Goal: Communication & Community: Share content

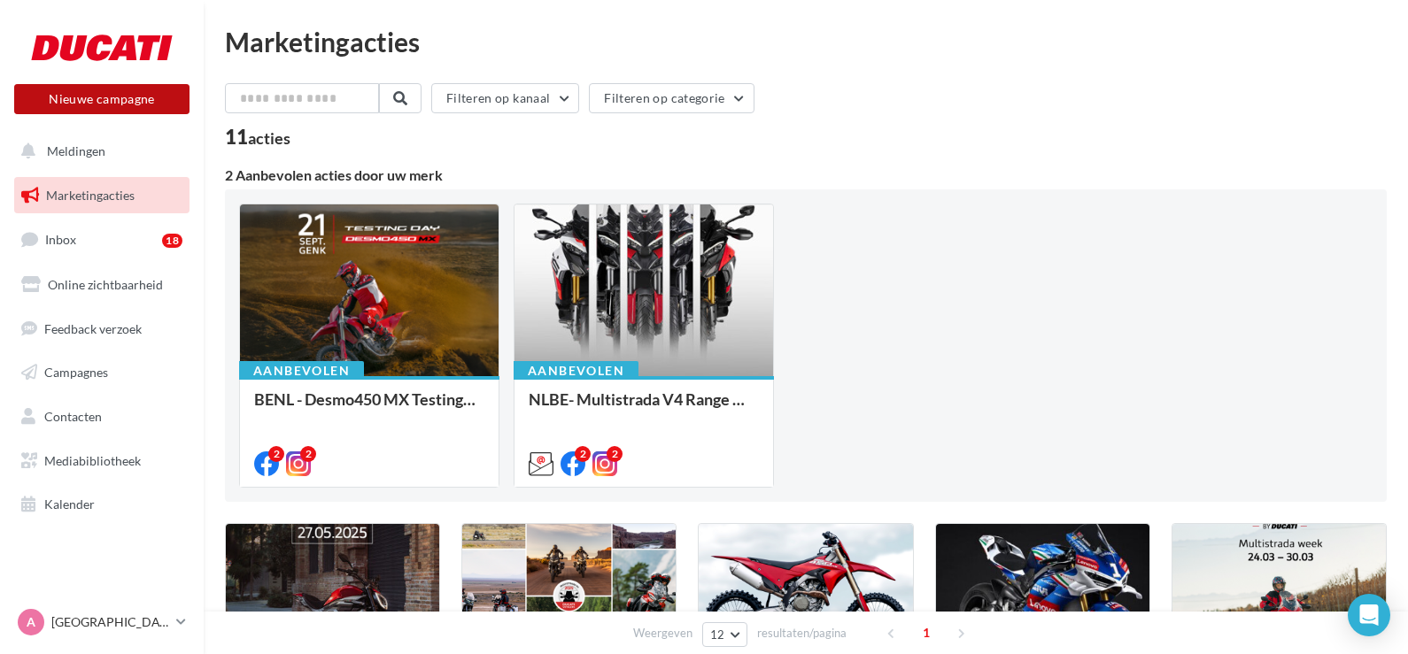
click at [61, 102] on button "Nieuwe campagne" at bounding box center [101, 99] width 175 height 30
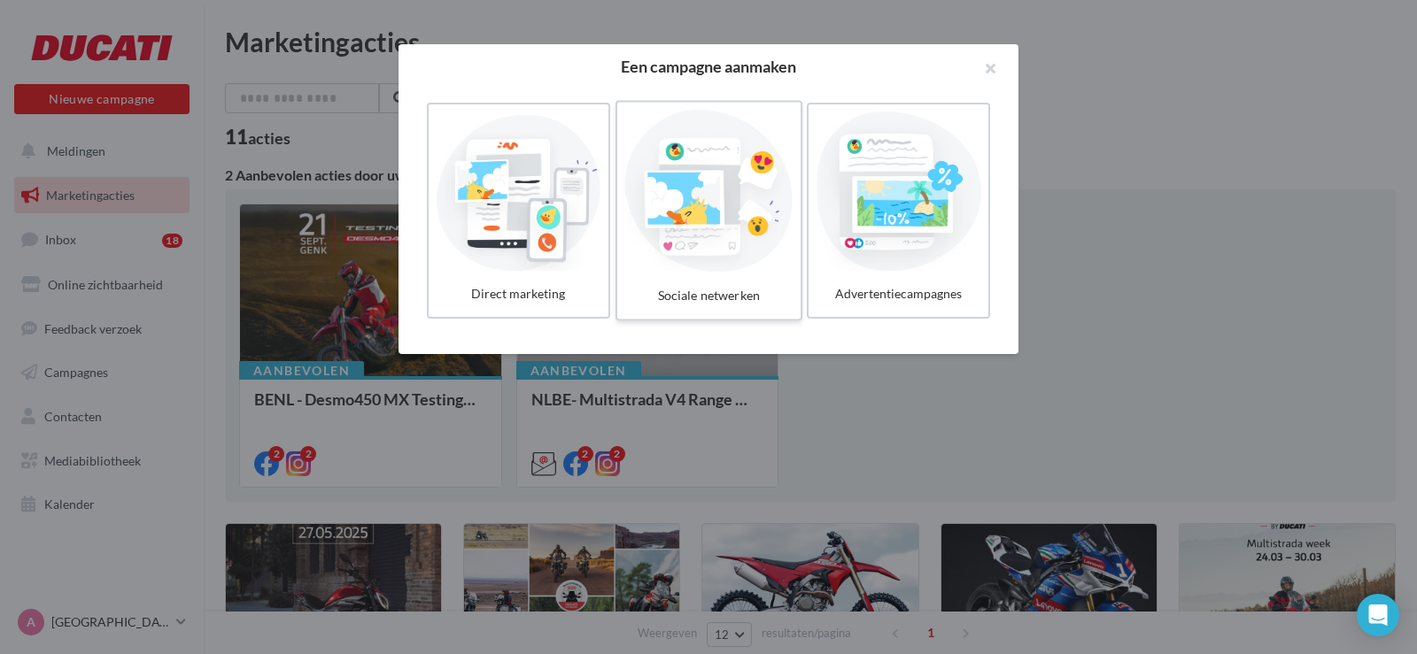
click at [674, 214] on div at bounding box center [708, 191] width 168 height 163
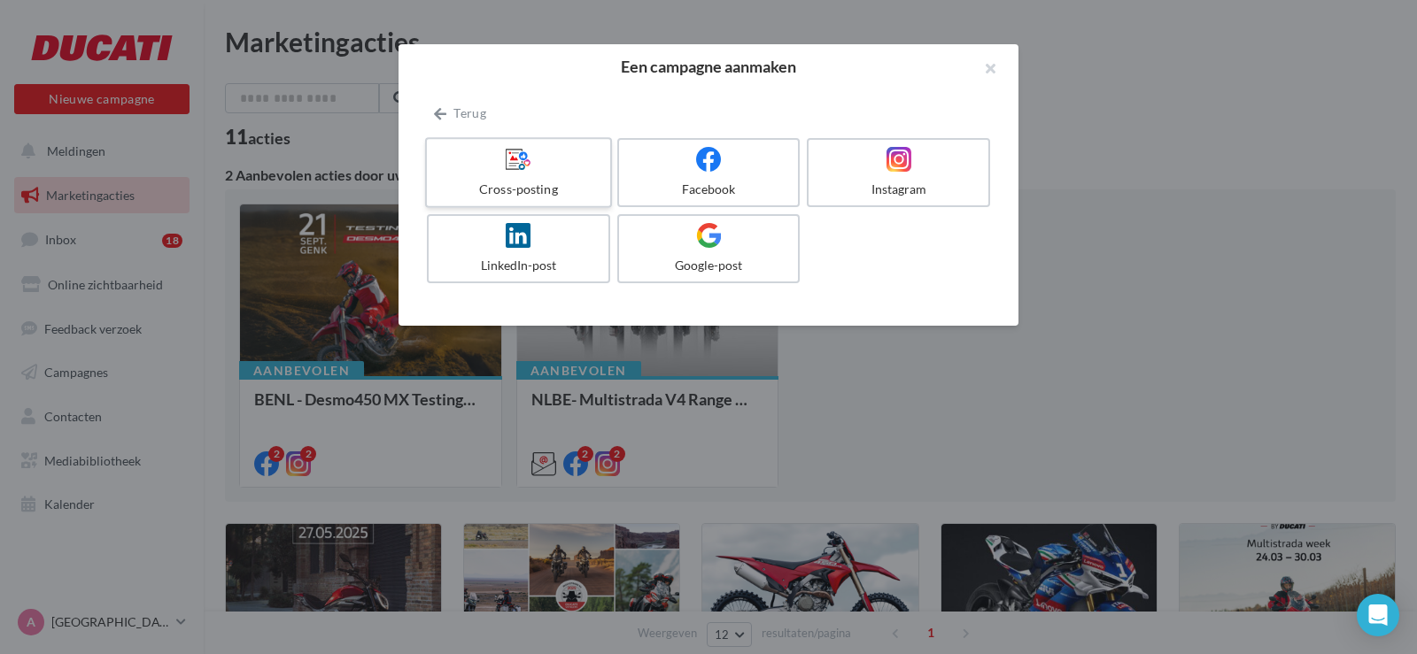
click at [532, 177] on label "Cross-posting" at bounding box center [518, 172] width 187 height 71
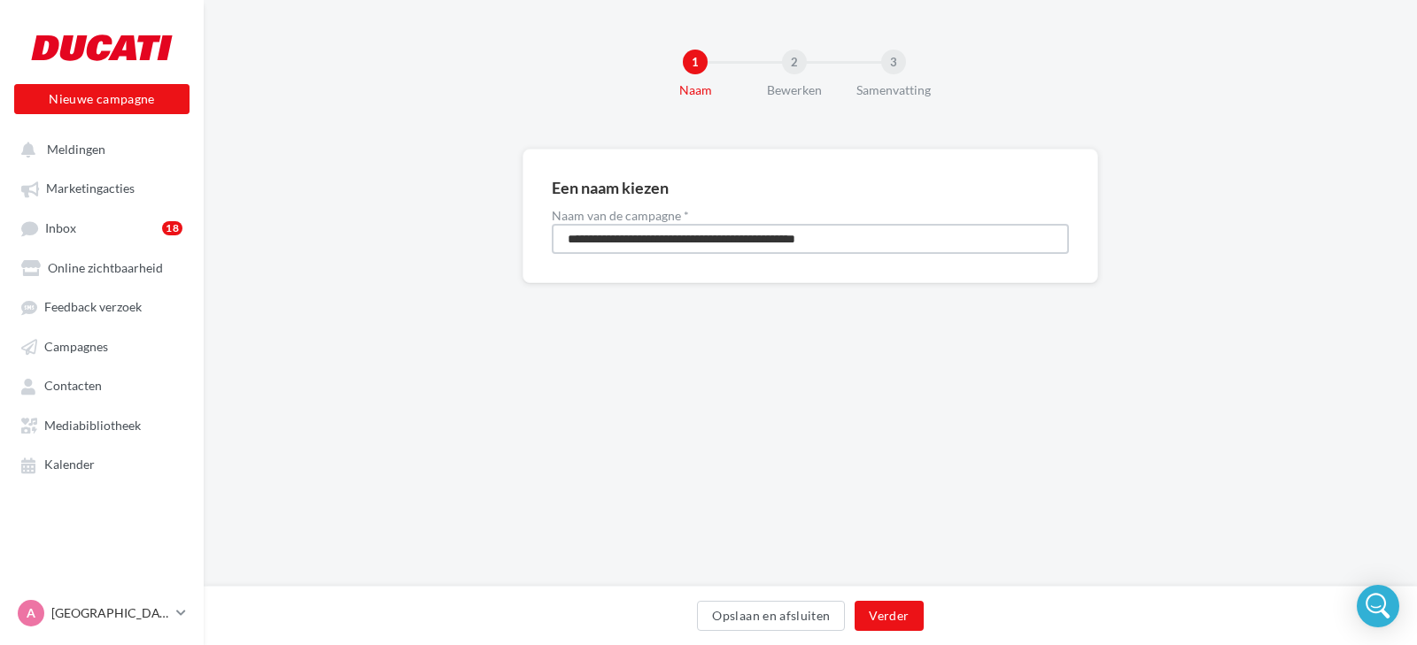
drag, startPoint x: 908, startPoint y: 237, endPoint x: 490, endPoint y: 247, distance: 418.0
click at [490, 247] on div "**********" at bounding box center [810, 244] width 1213 height 191
type input "**********"
click at [866, 615] on button "Verder" at bounding box center [888, 616] width 68 height 30
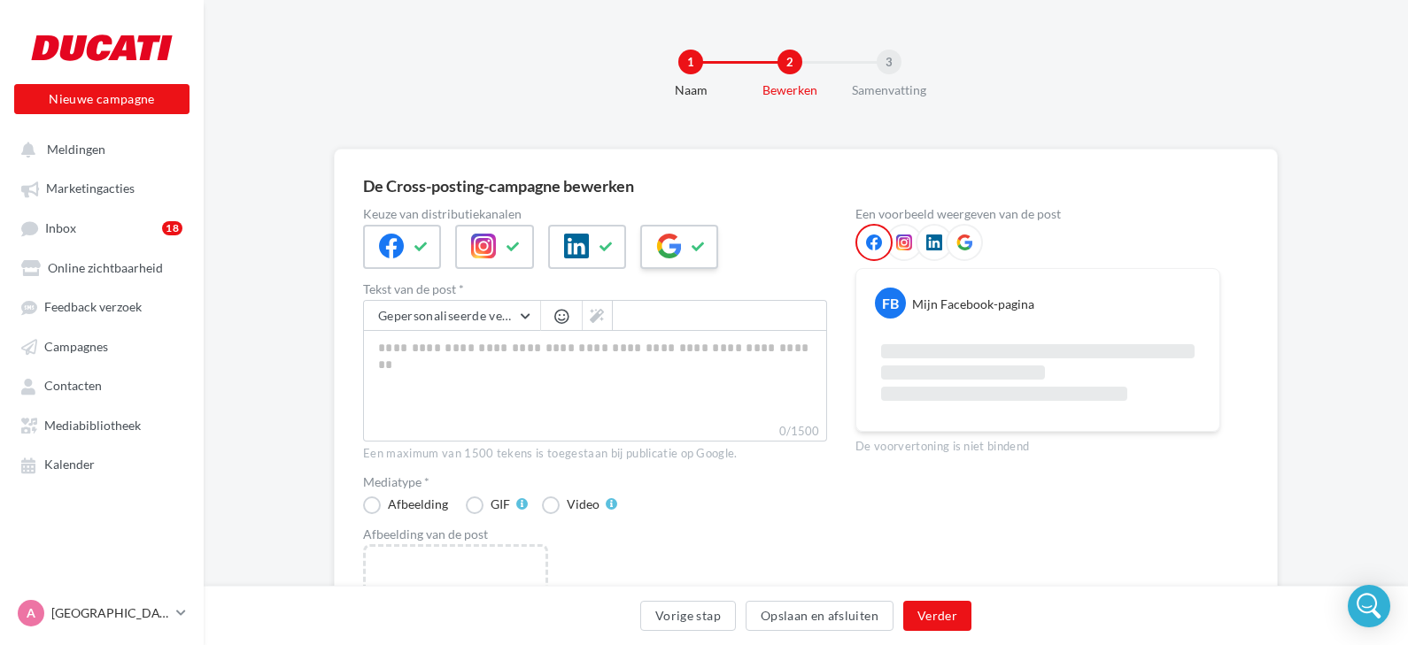
click at [695, 247] on icon at bounding box center [698, 247] width 14 height 12
click at [475, 355] on textarea "0/2200" at bounding box center [595, 376] width 464 height 92
paste textarea "**********"
type textarea "**********"
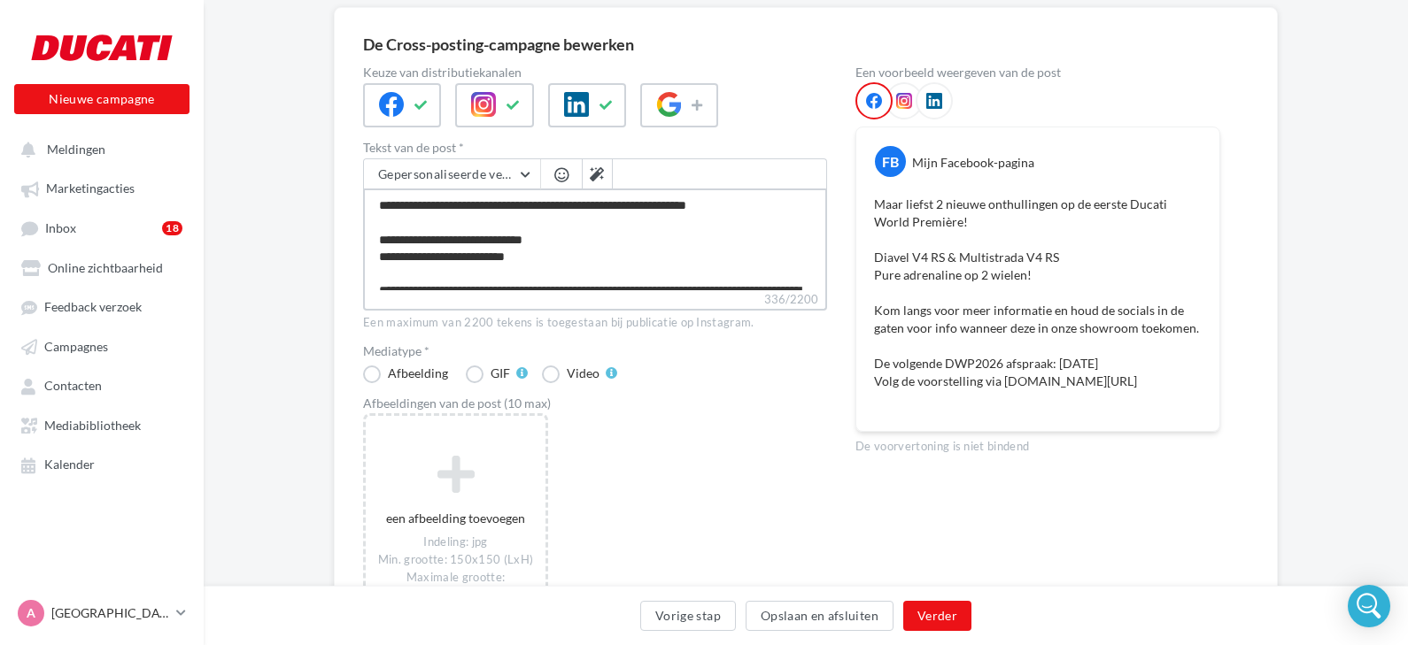
scroll to position [155, 0]
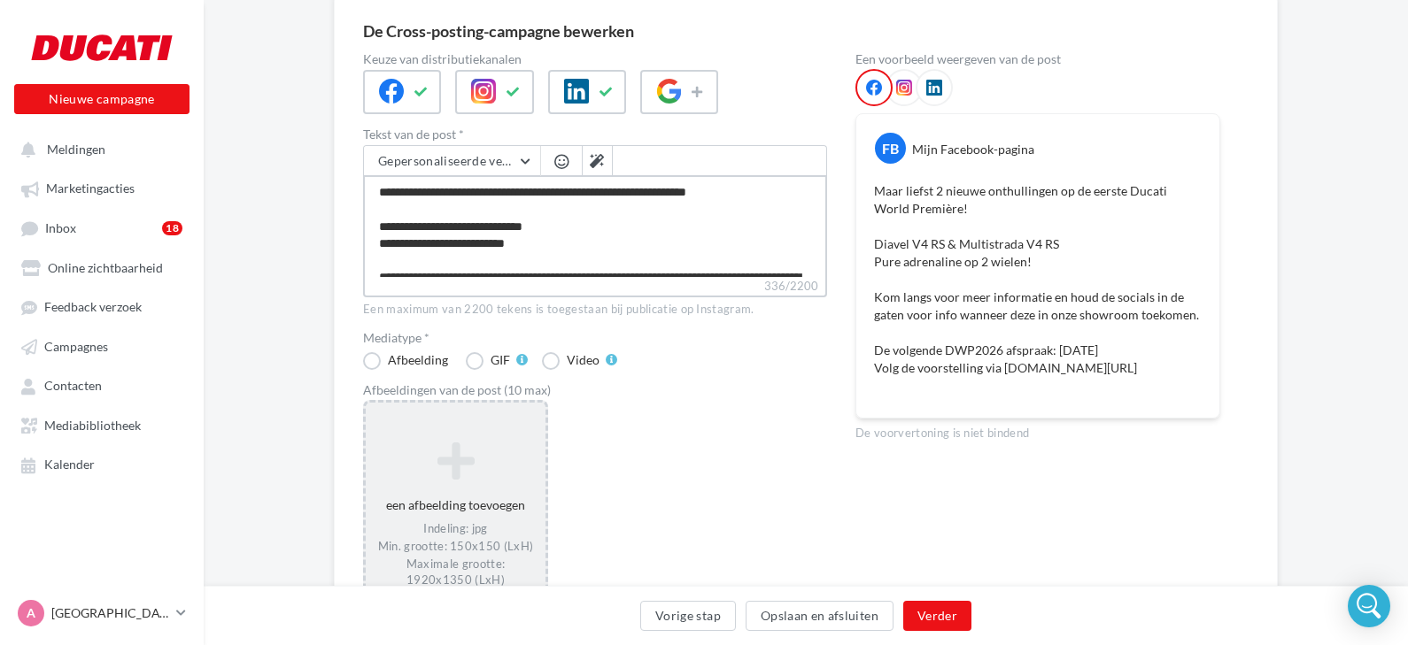
type textarea "**********"
click at [457, 467] on icon at bounding box center [456, 460] width 166 height 42
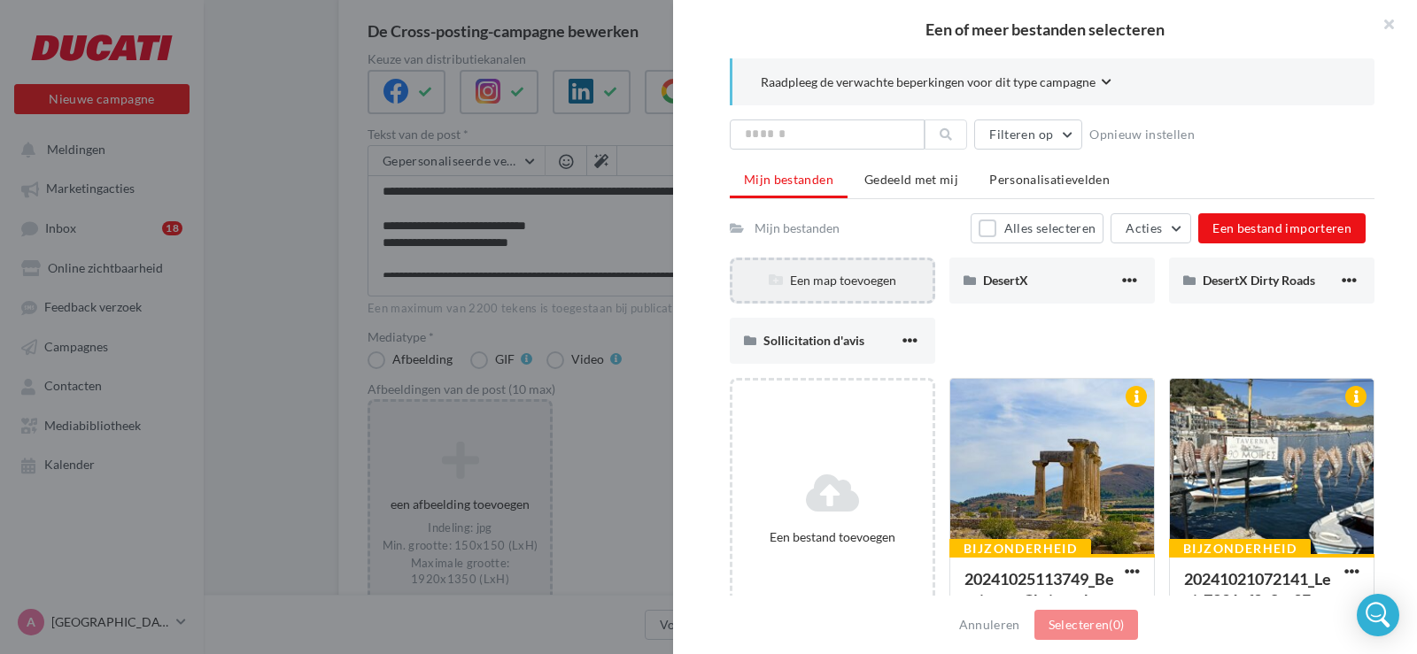
click at [846, 281] on div "Een map toevoegen" at bounding box center [832, 281] width 200 height 18
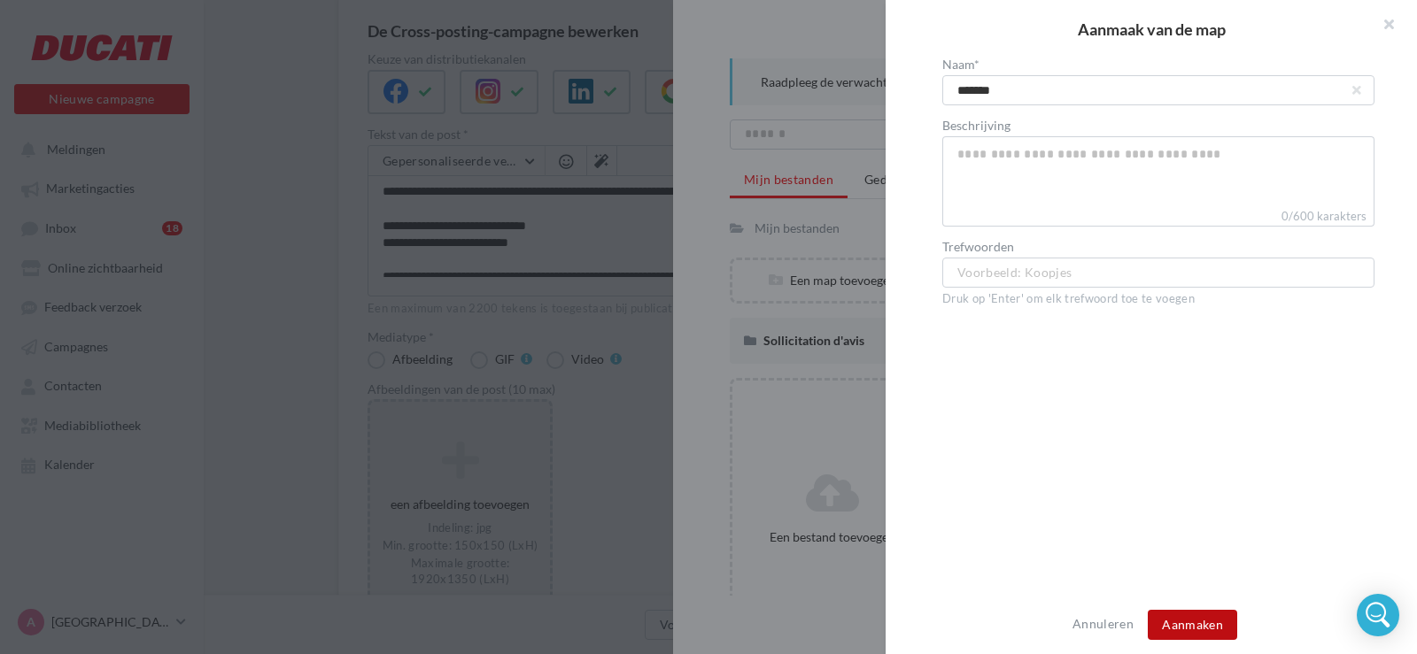
type input "*******"
click at [1186, 618] on button "Aanmaken" at bounding box center [1191, 625] width 89 height 30
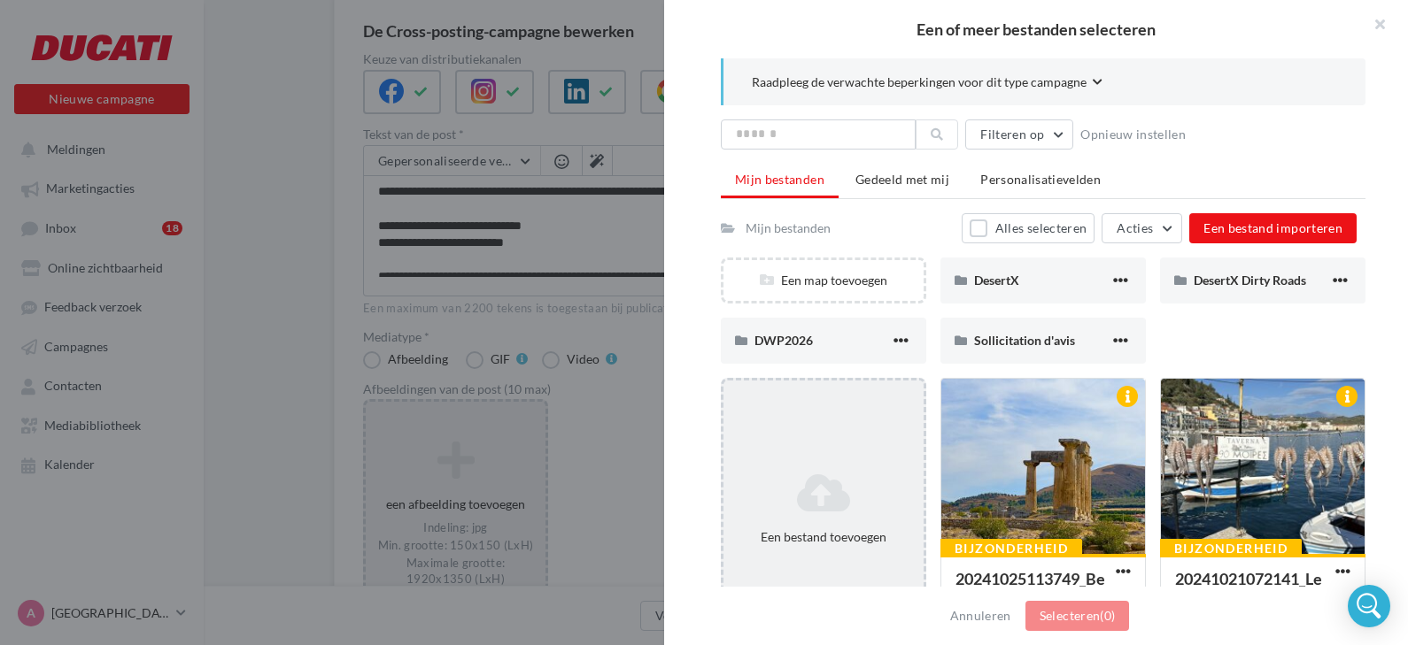
scroll to position [41, 0]
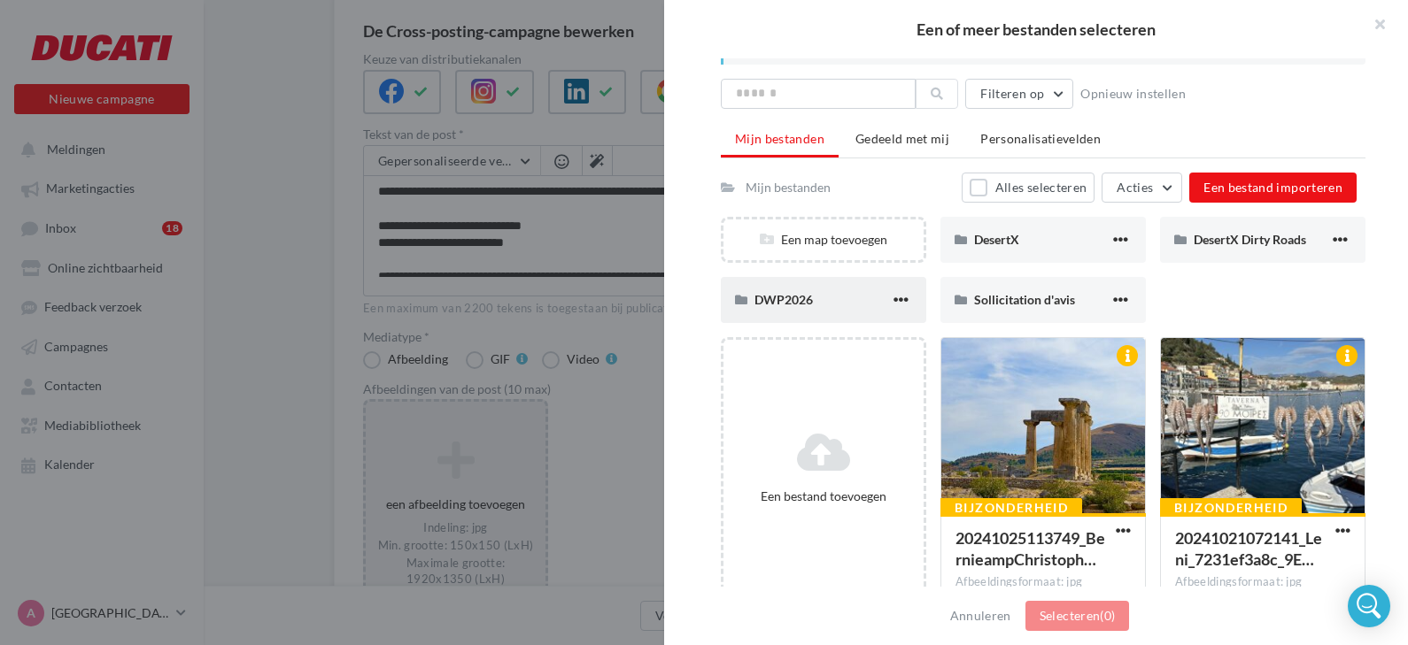
click at [821, 294] on div "DWP2026" at bounding box center [821, 300] width 135 height 18
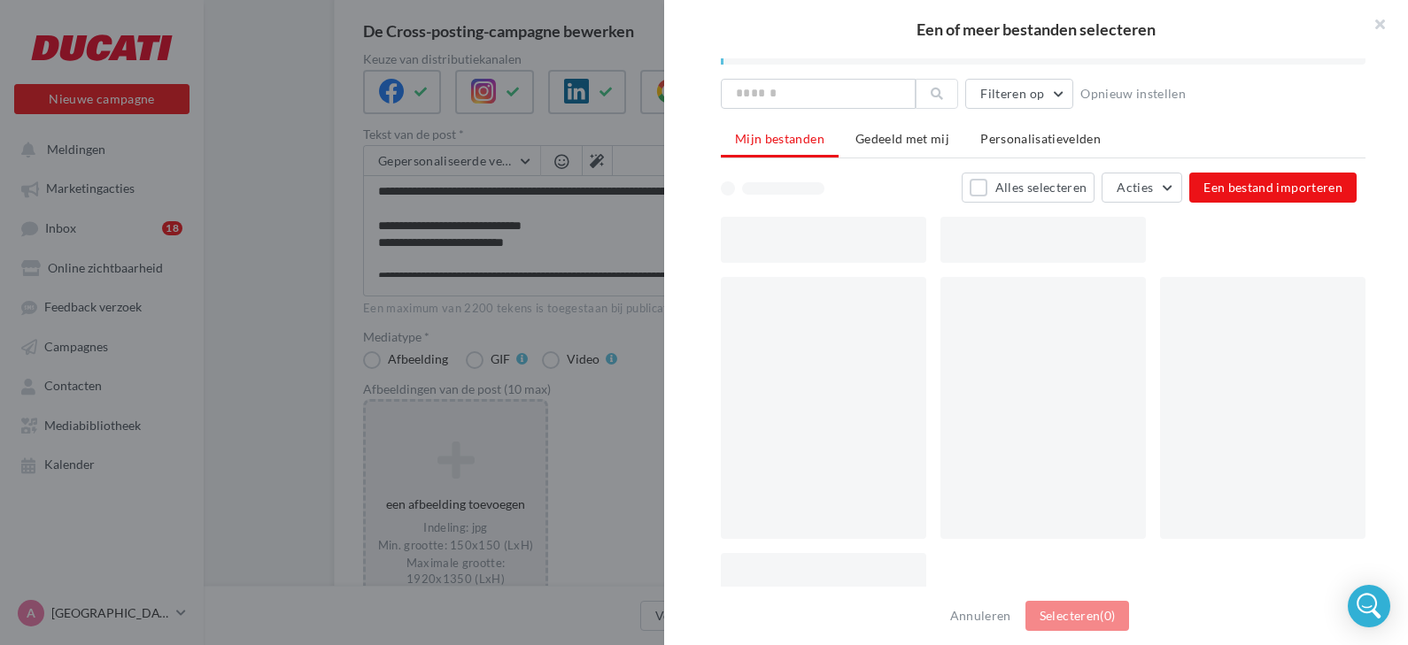
scroll to position [0, 0]
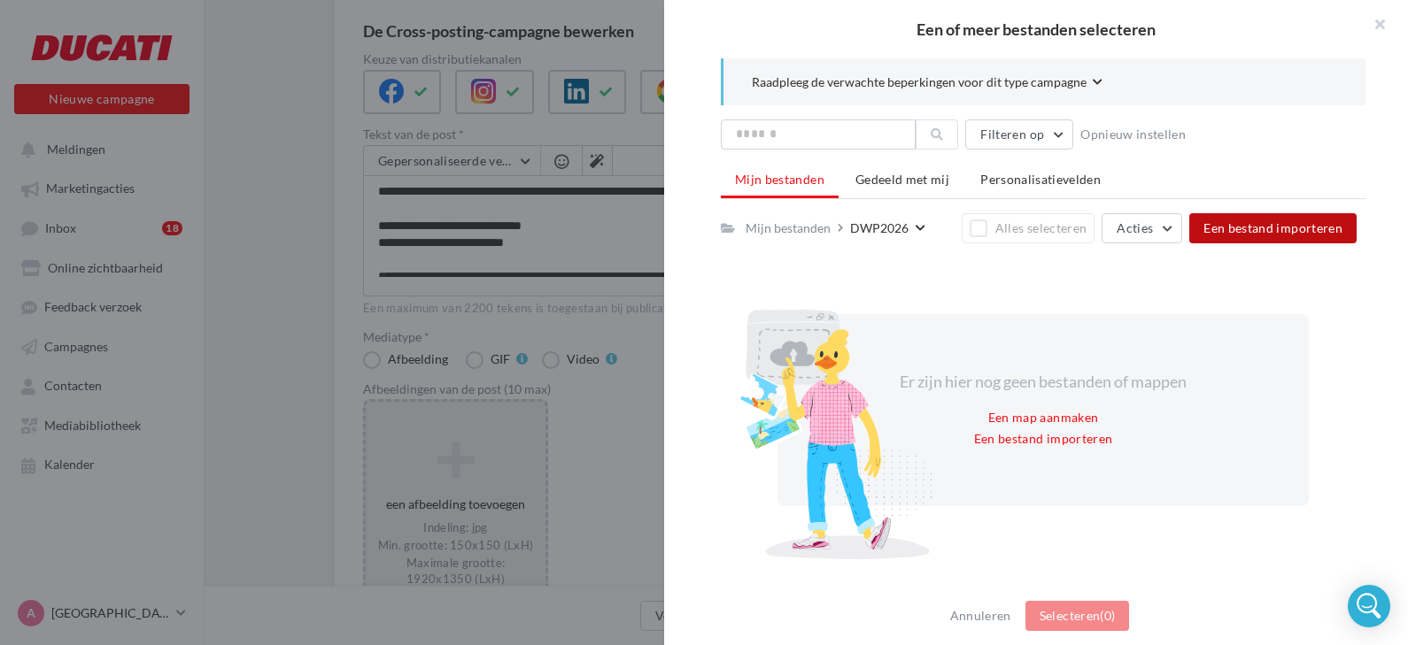
click at [1224, 221] on span "Een bestand importeren" at bounding box center [1272, 227] width 139 height 15
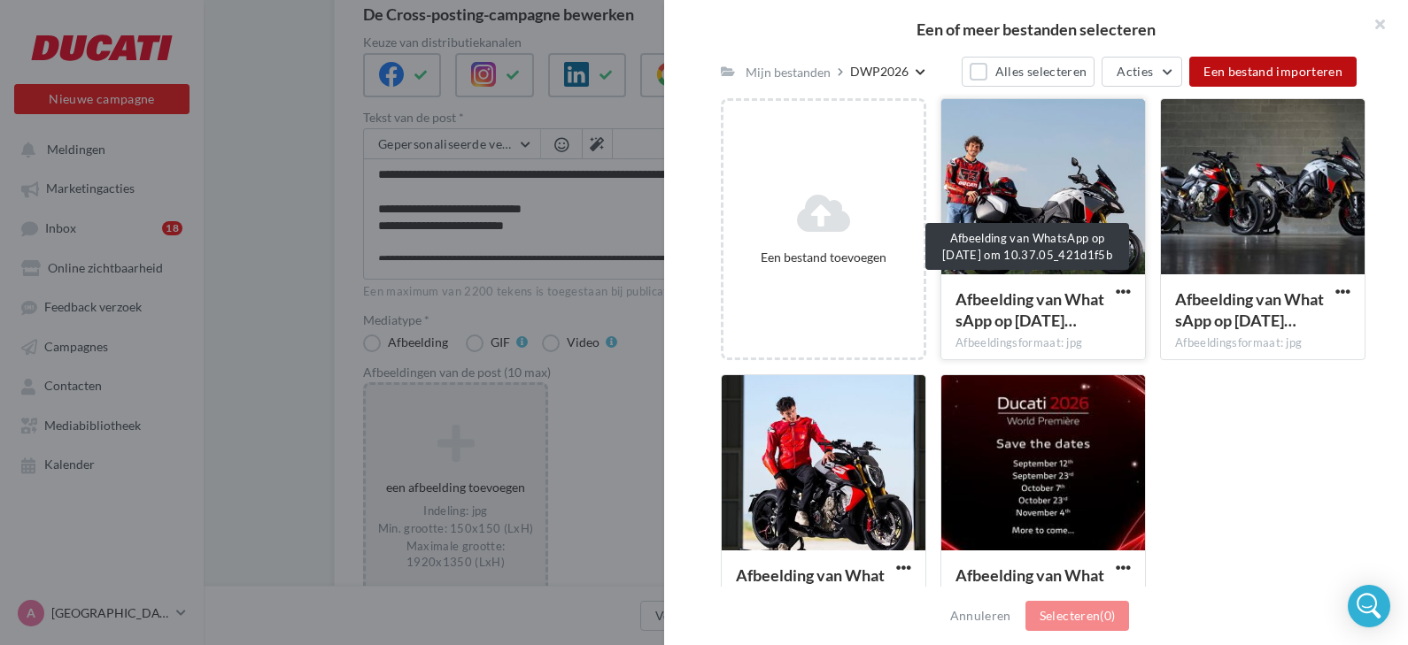
scroll to position [221, 0]
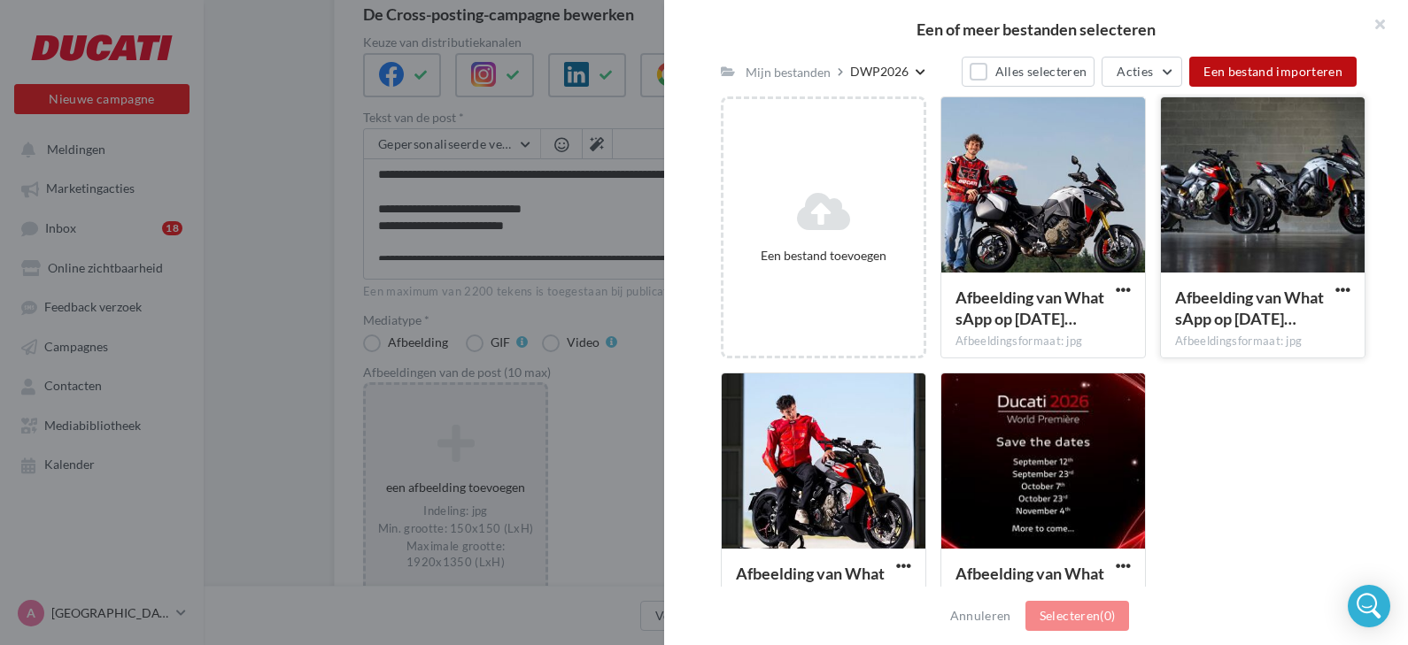
click at [1193, 201] on div at bounding box center [1263, 185] width 204 height 177
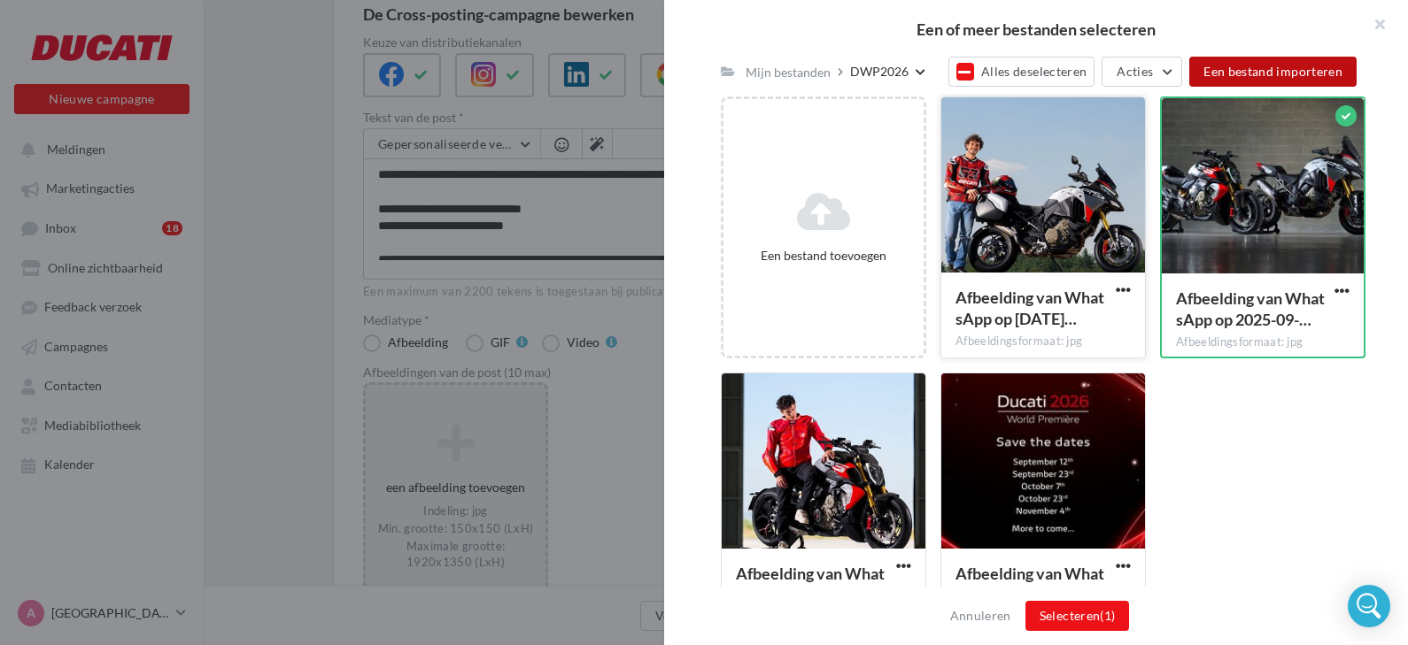
click at [1037, 194] on div at bounding box center [1043, 185] width 204 height 177
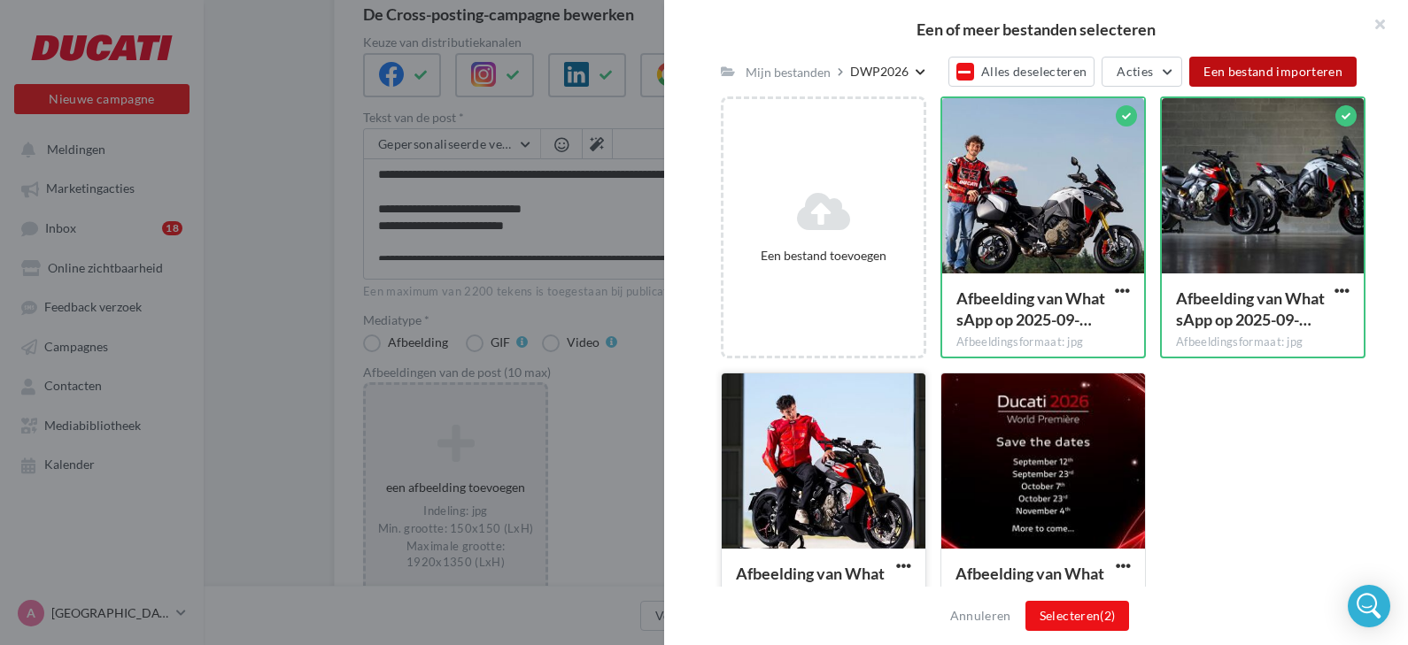
click at [848, 466] on div at bounding box center [824, 462] width 204 height 177
click at [995, 465] on div at bounding box center [1043, 462] width 204 height 177
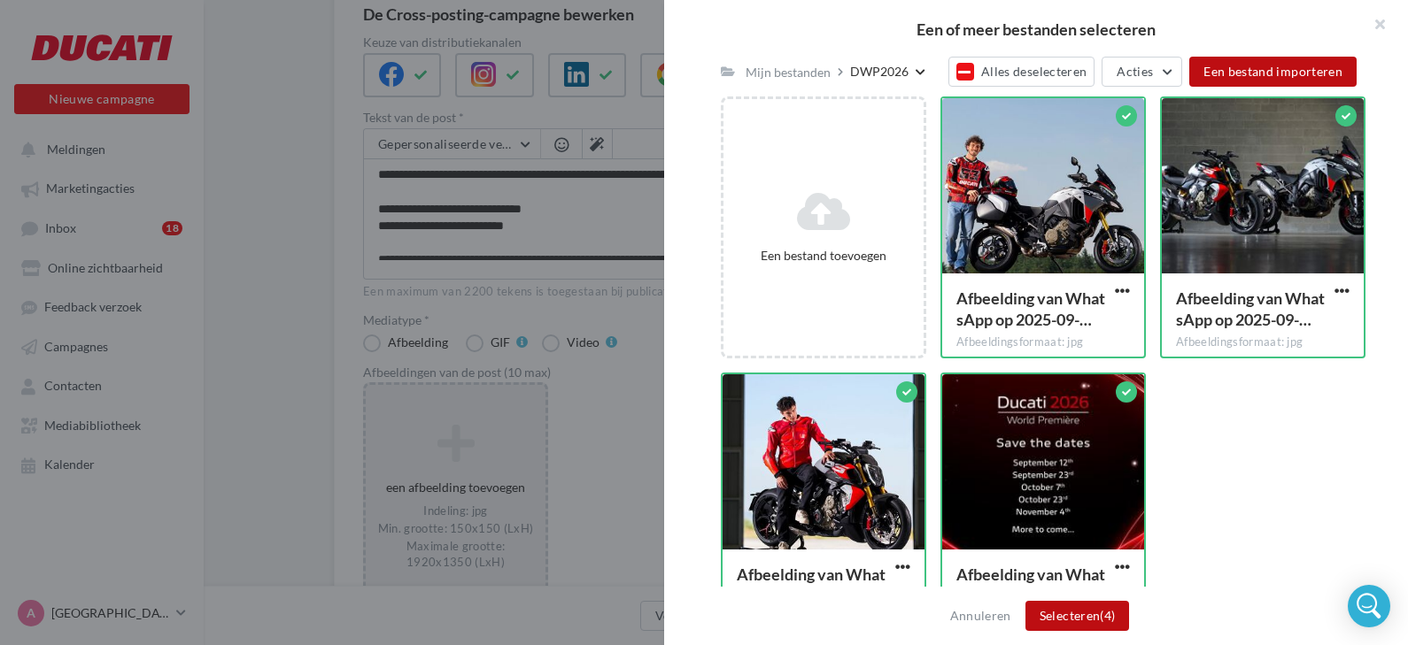
click at [1052, 620] on button "Selecteren (4)" at bounding box center [1077, 616] width 104 height 30
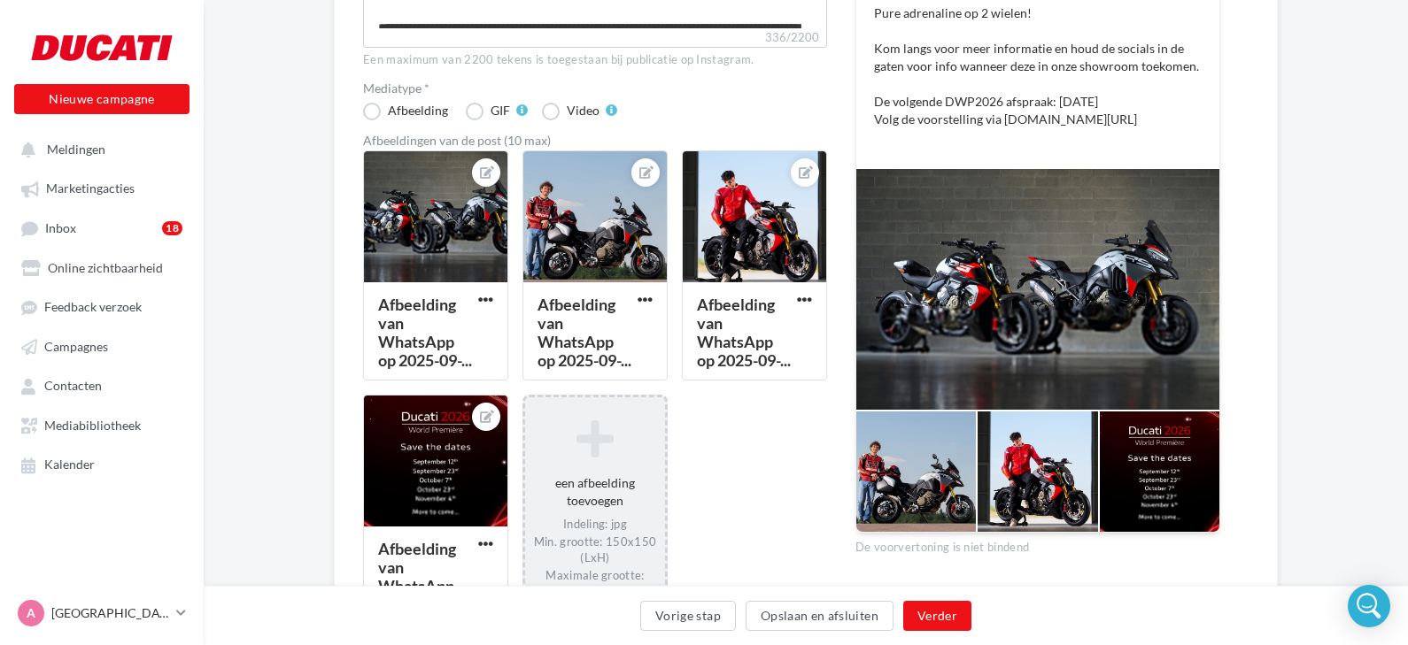
scroll to position [415, 0]
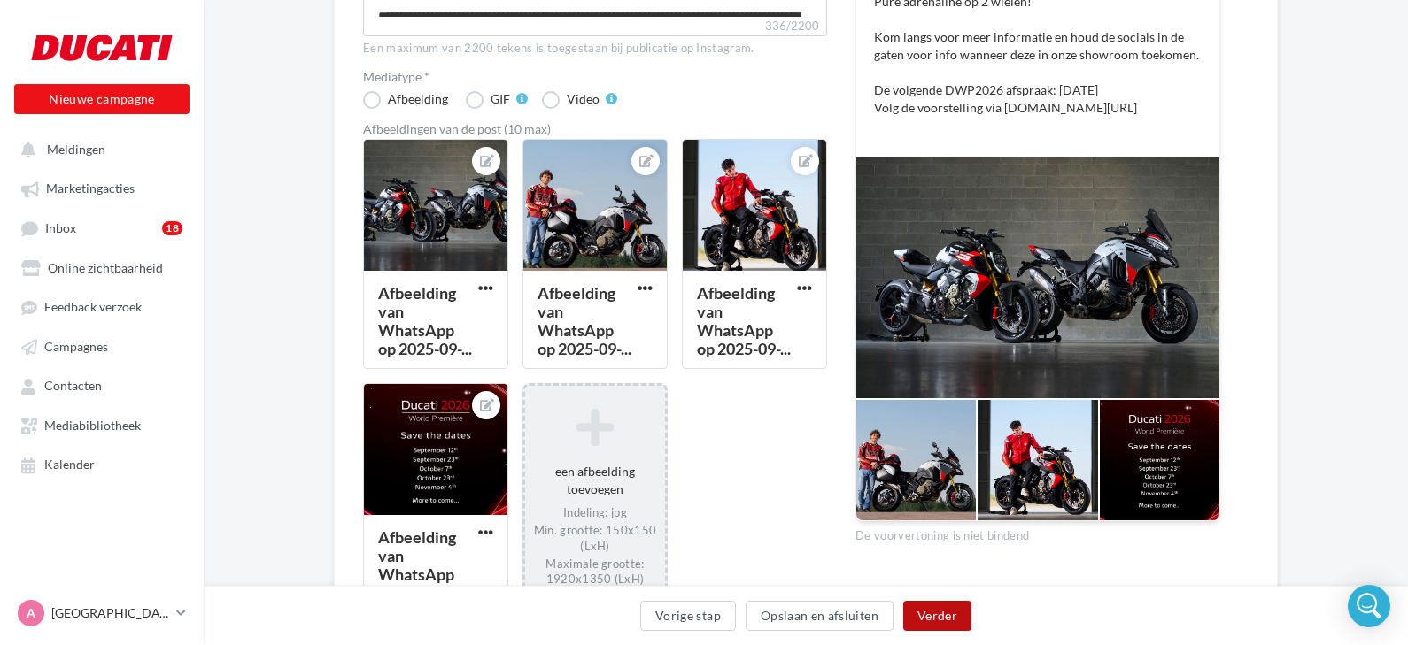
click at [929, 616] on button "Verder" at bounding box center [937, 616] width 68 height 30
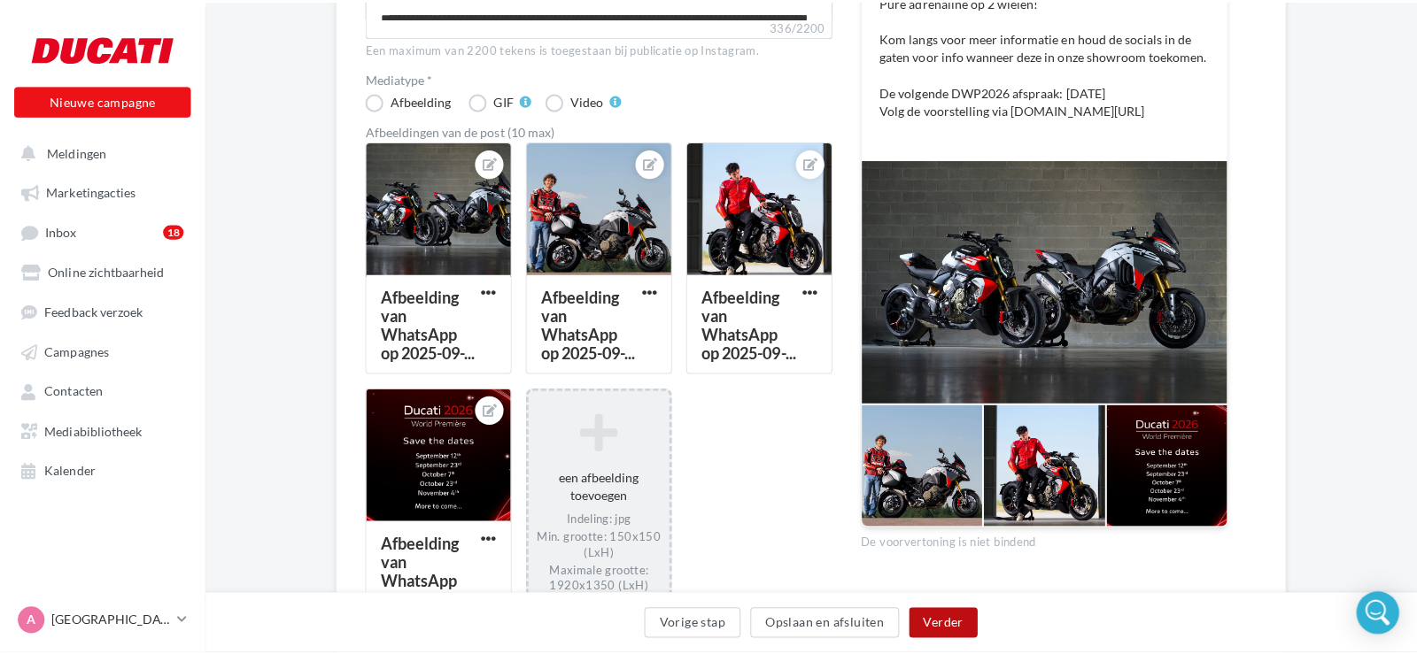
scroll to position [90, 0]
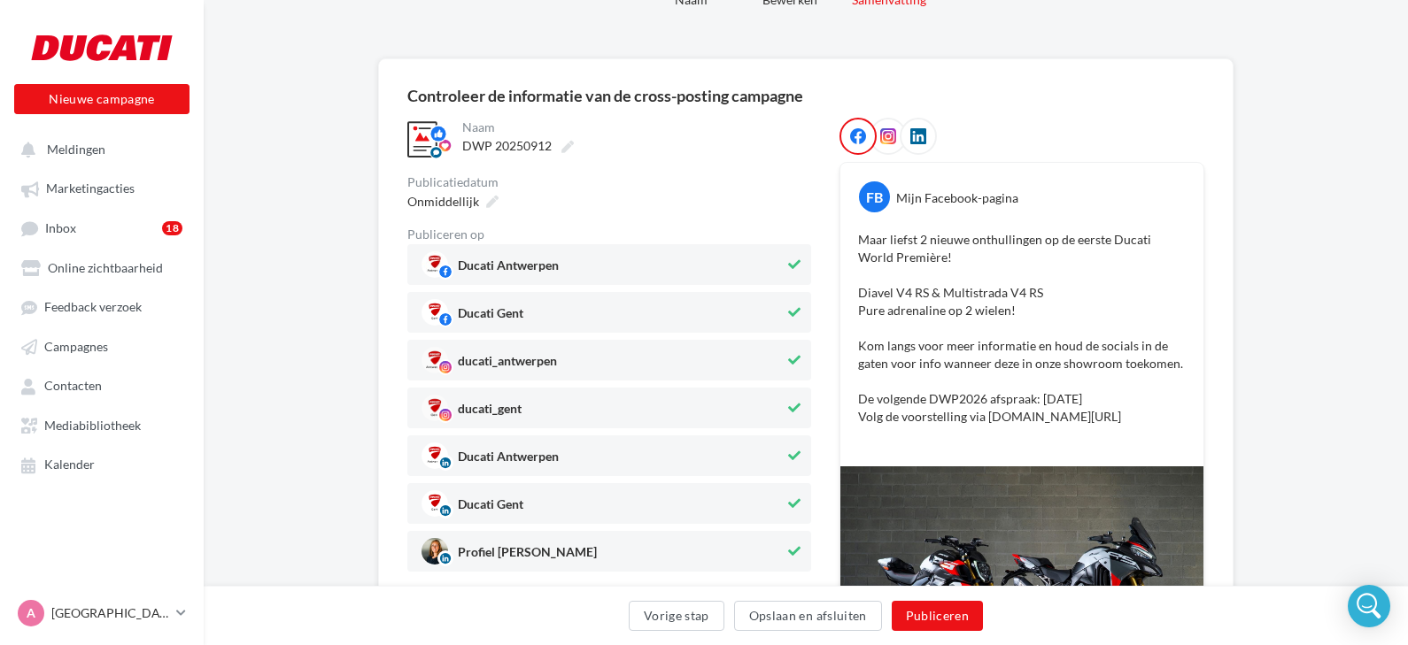
click at [793, 311] on icon at bounding box center [794, 312] width 12 height 12
click at [790, 409] on icon at bounding box center [794, 408] width 12 height 12
click at [791, 503] on icon at bounding box center [794, 504] width 12 height 12
click at [791, 558] on icon at bounding box center [794, 551] width 12 height 12
click at [903, 619] on button "Publiceren" at bounding box center [938, 616] width 92 height 30
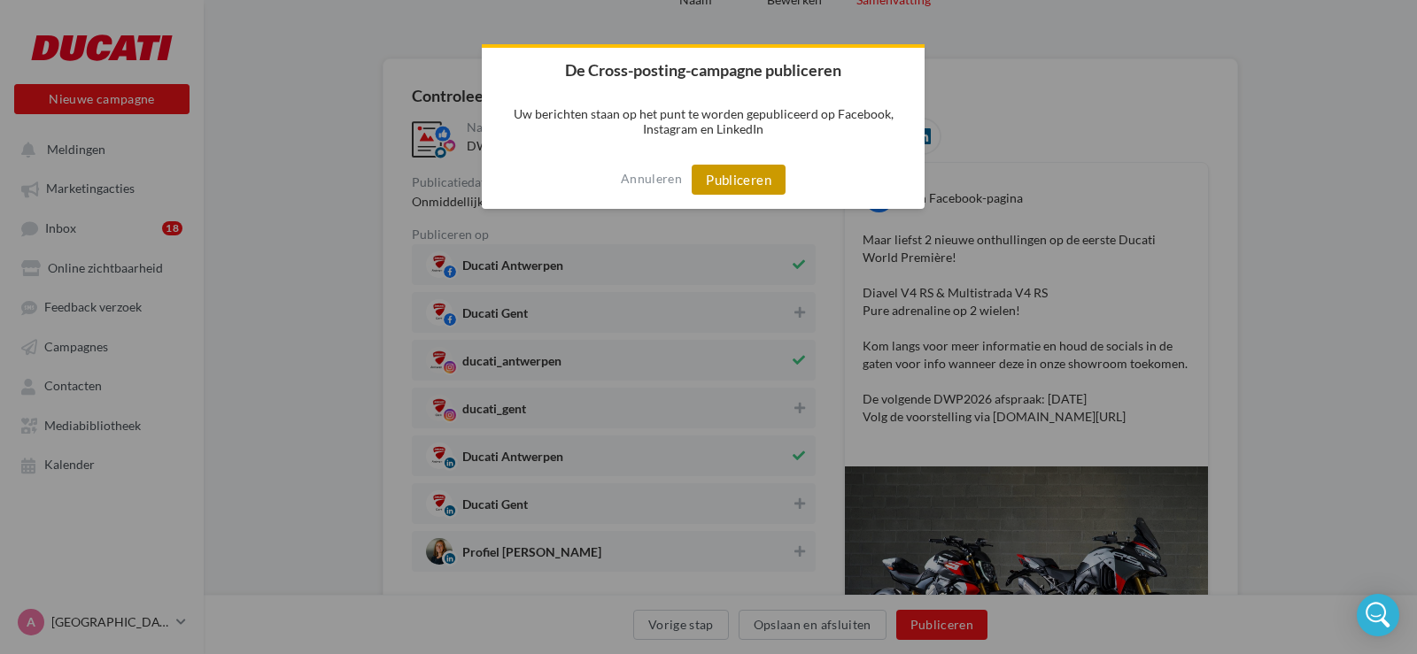
click at [731, 174] on button "Publiceren" at bounding box center [738, 180] width 94 height 30
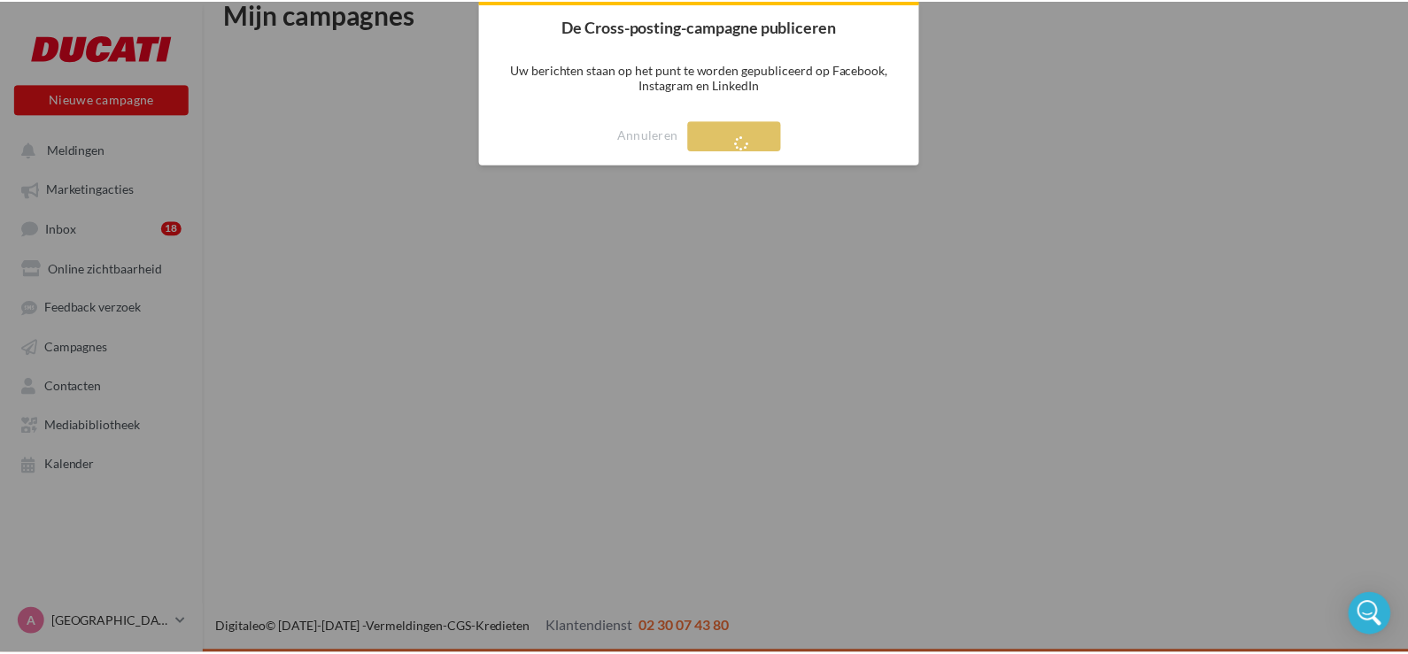
scroll to position [28, 0]
